Goal: Task Accomplishment & Management: Manage account settings

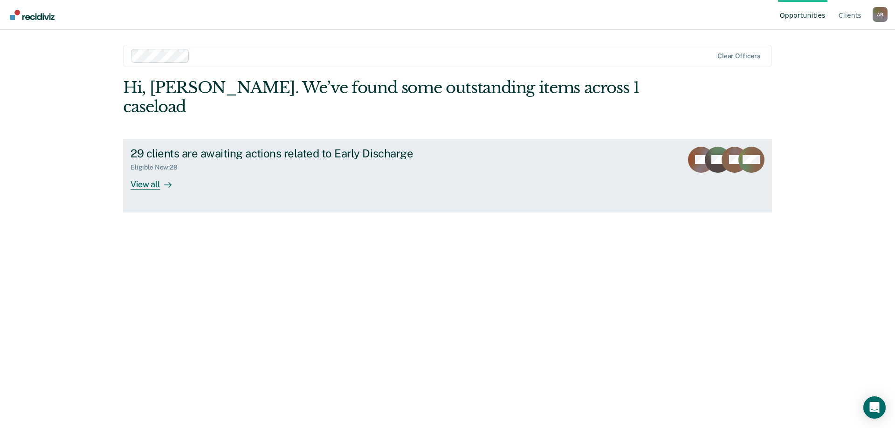
click at [145, 172] on div "View all" at bounding box center [157, 181] width 52 height 18
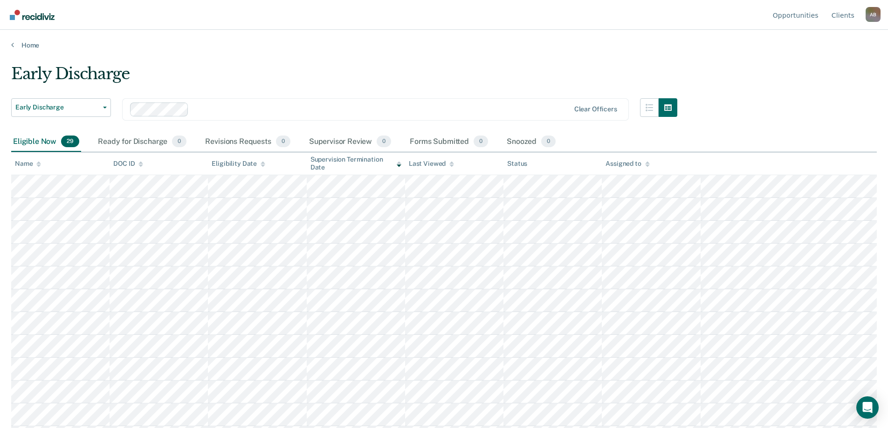
click at [871, 18] on div "A B" at bounding box center [873, 14] width 15 height 15
click at [829, 72] on link "Log Out" at bounding box center [836, 73] width 60 height 8
